Goal: Information Seeking & Learning: Learn about a topic

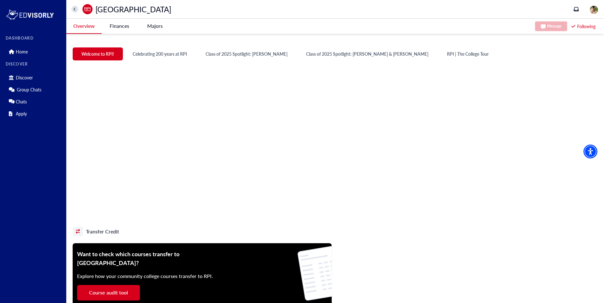
scroll to position [286, 0]
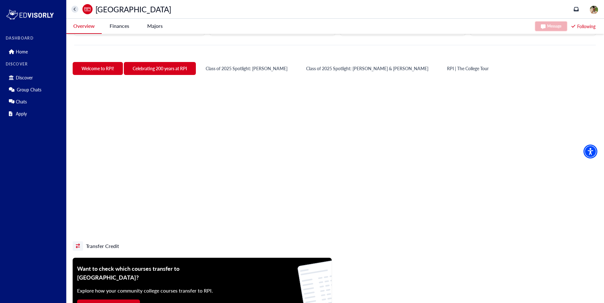
click at [165, 63] on button "Celebrating 200 years at RPI" at bounding box center [160, 68] width 72 height 13
